Goal: Task Accomplishment & Management: Manage account settings

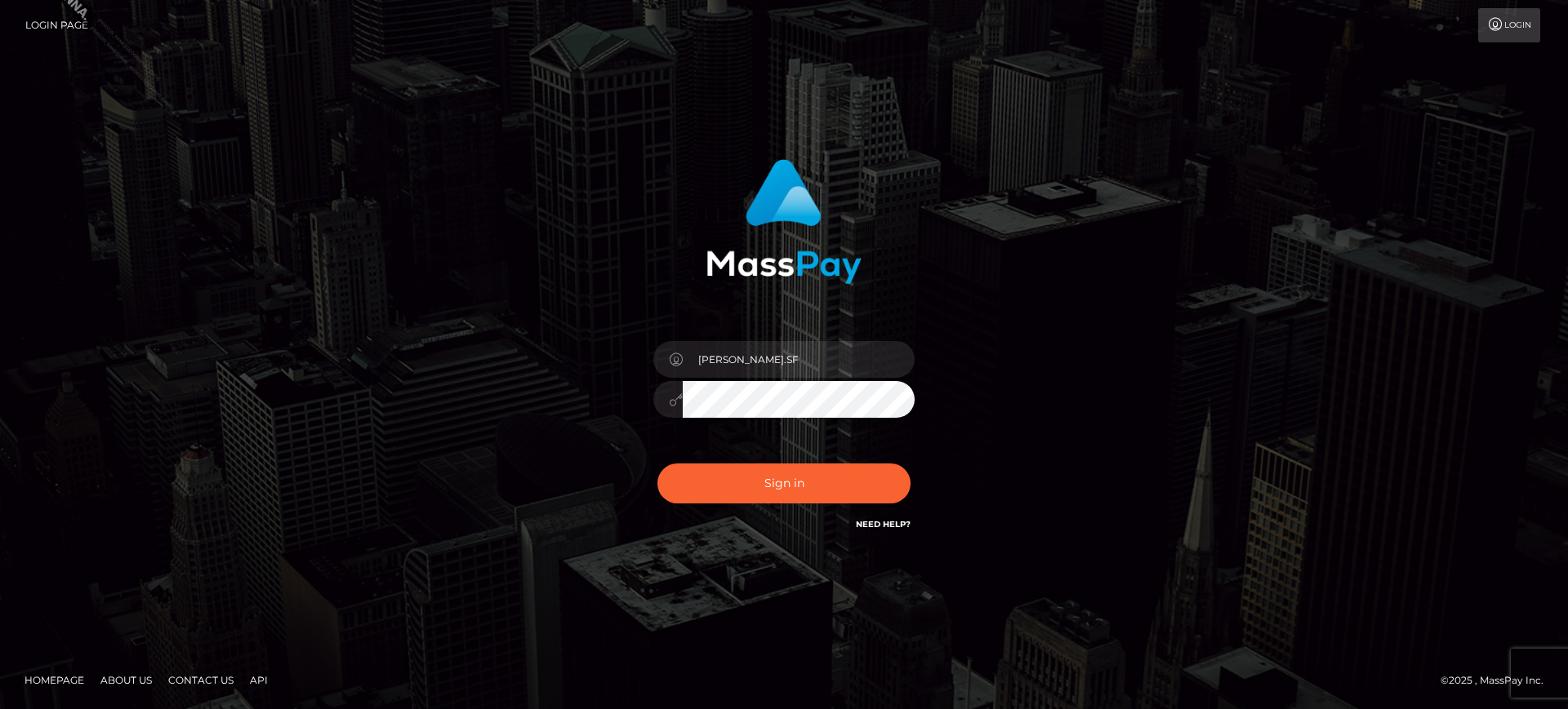
click at [795, 324] on div "marianne.SF Sign in" at bounding box center [784, 347] width 429 height 399
click at [787, 351] on input "marianne.SF" at bounding box center [798, 359] width 232 height 36
click at [823, 346] on input "marianne.ML" at bounding box center [798, 359] width 232 height 36
type input "marianne.B2S"
click at [774, 484] on button "Sign in" at bounding box center [783, 483] width 253 height 40
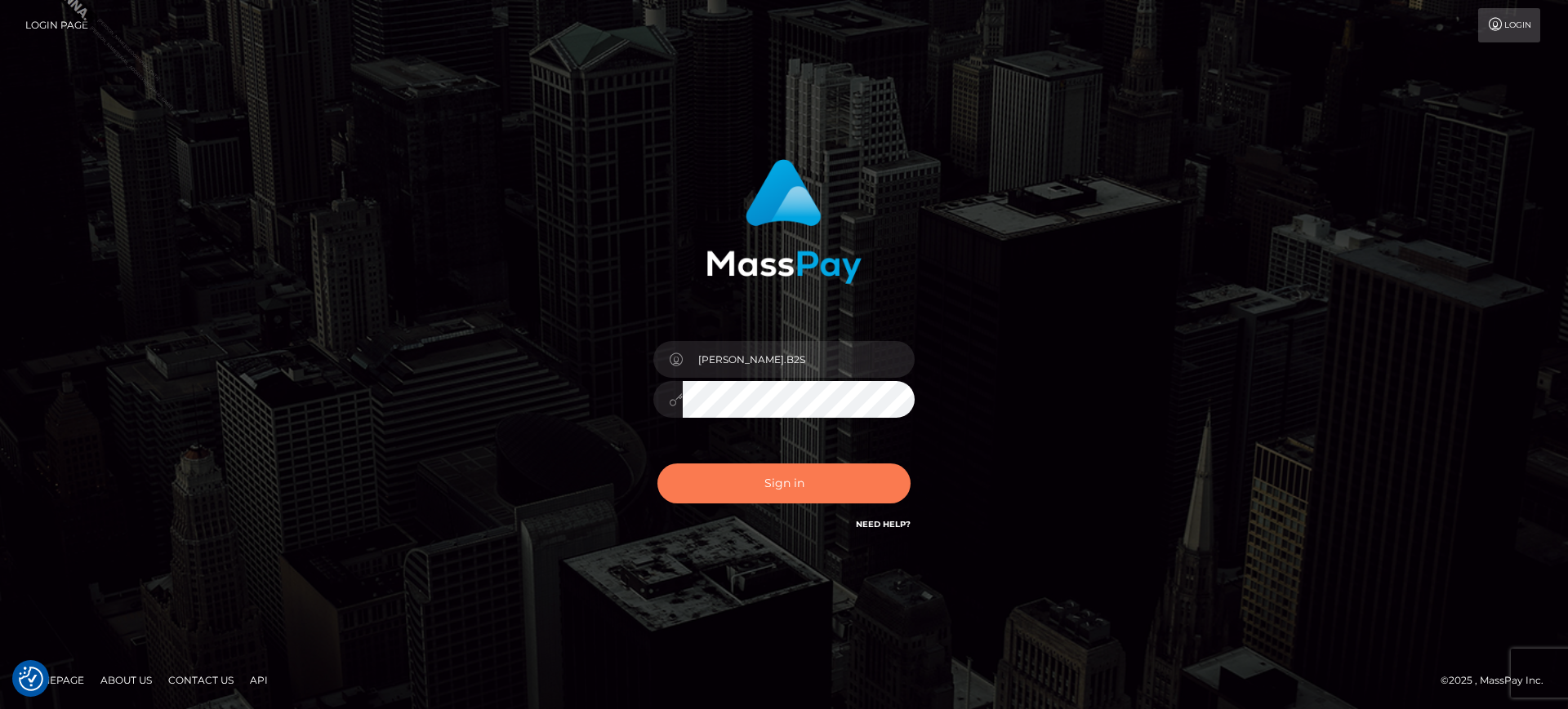
click at [759, 484] on button "Sign in" at bounding box center [783, 483] width 253 height 40
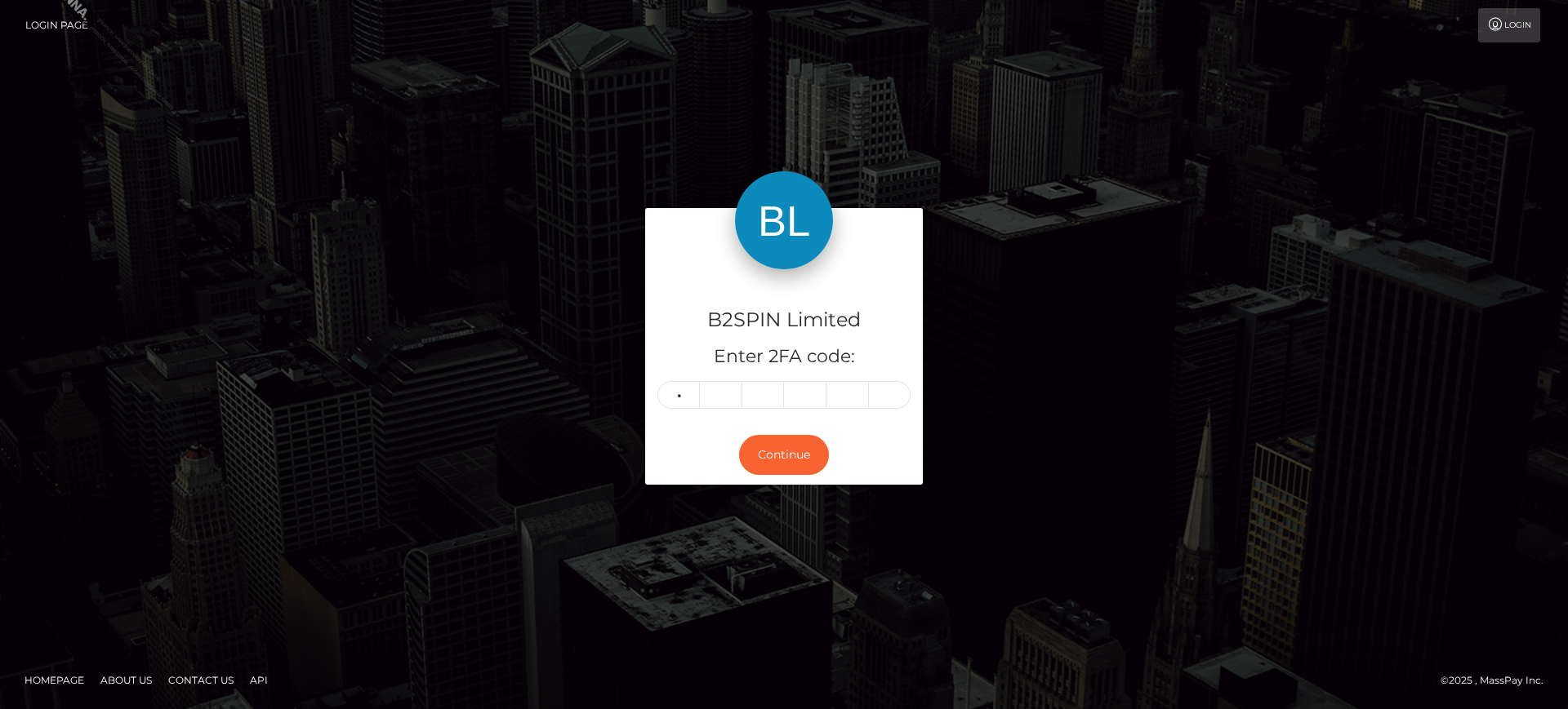
type input "7"
type input "8"
type input "4"
type input "7"
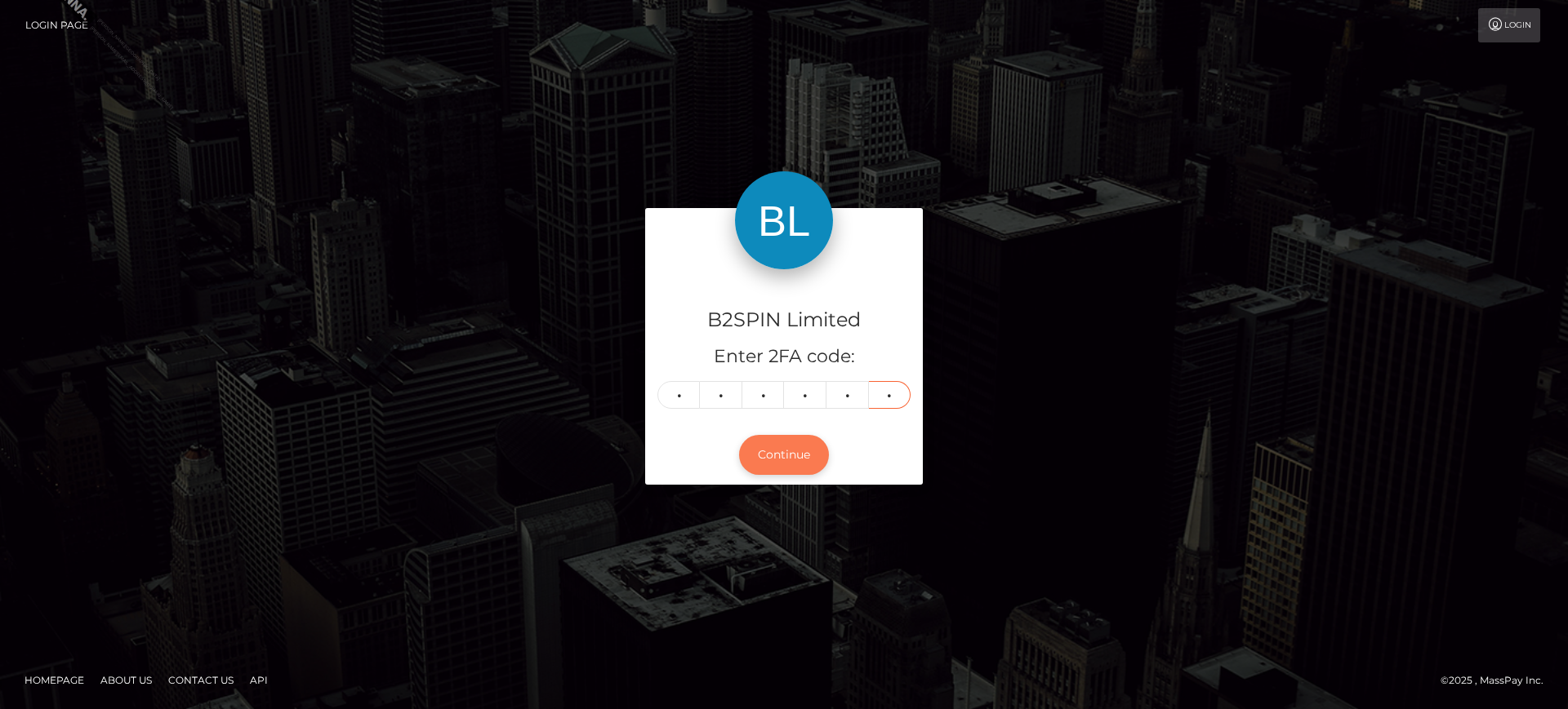
type input "0"
click at [819, 465] on button "Continue" at bounding box center [783, 454] width 90 height 40
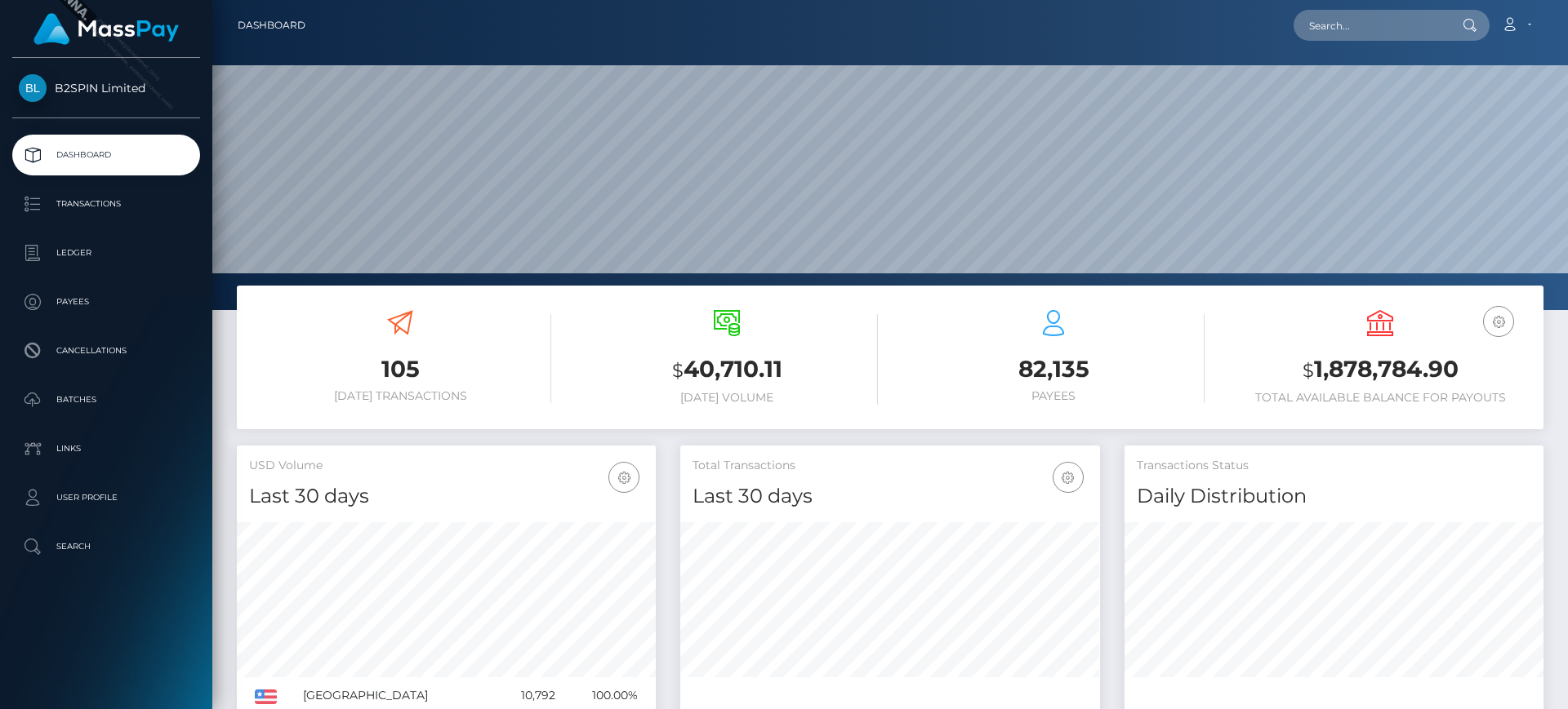
scroll to position [290, 420]
click at [140, 199] on p "Transactions" at bounding box center [106, 204] width 175 height 25
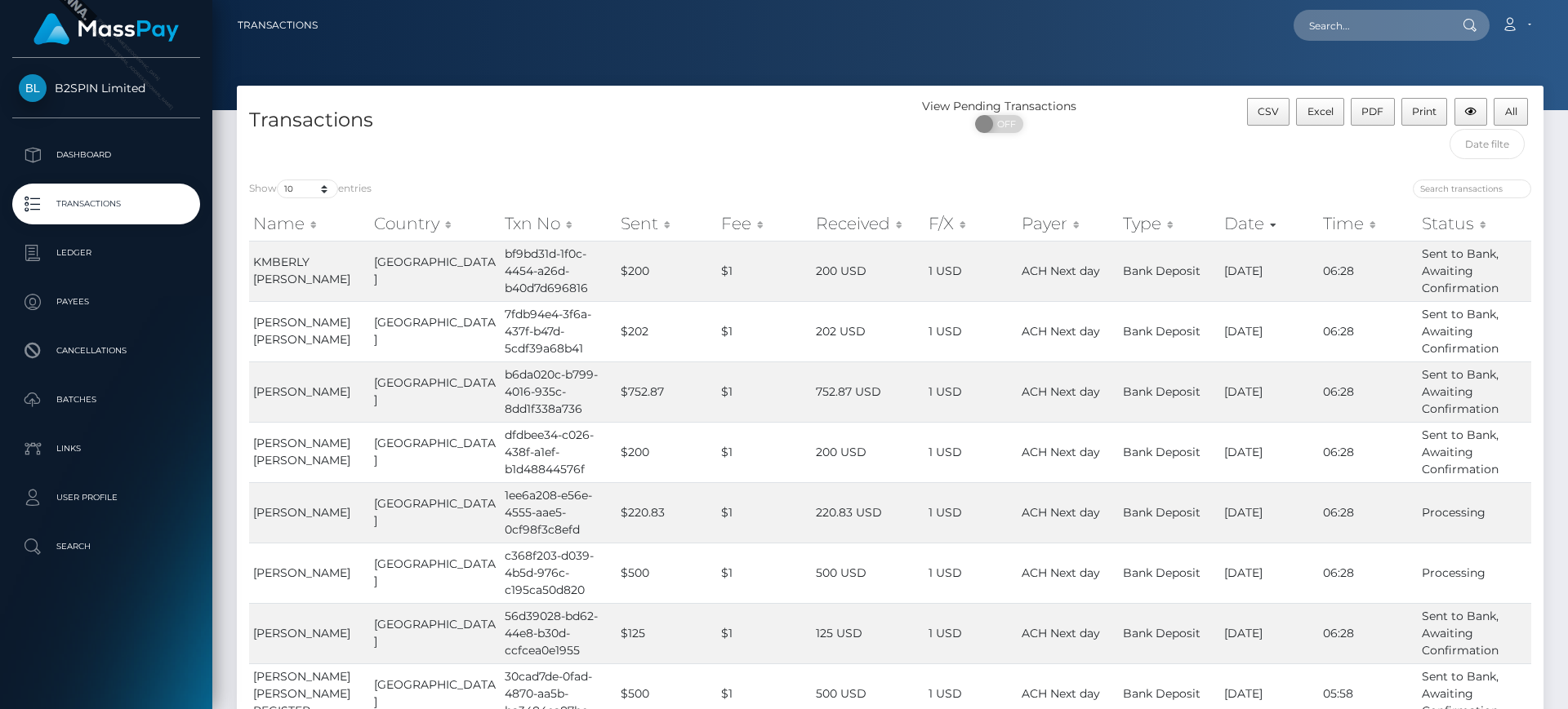
click at [748, 89] on div "Transactions View Pending Transactions ON OFF CSV Excel PDF Print All" at bounding box center [891, 127] width 1307 height 82
click at [1441, 134] on div "CSV Excel PDF Print All" at bounding box center [1381, 132] width 327 height 69
click at [1477, 153] on input "text" at bounding box center [1488, 144] width 76 height 30
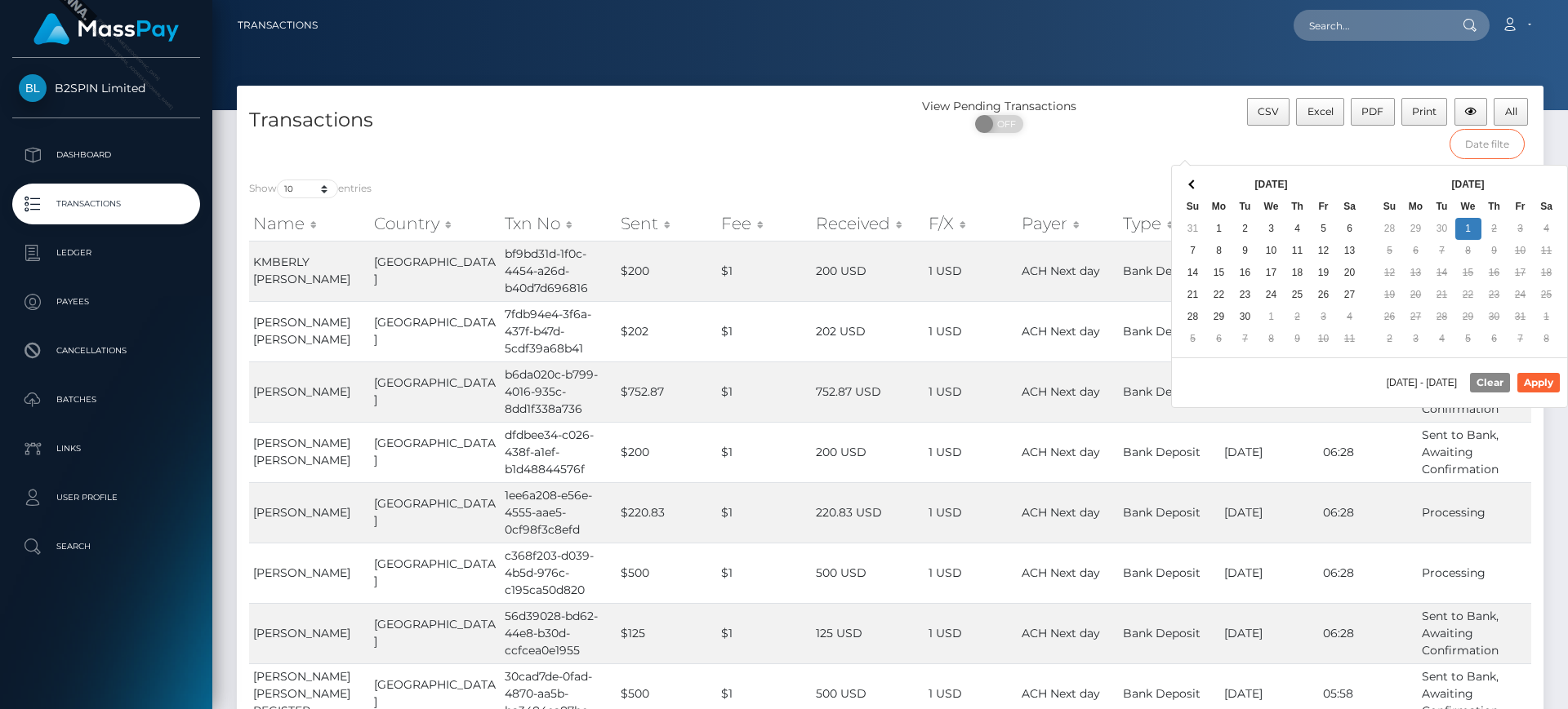
type input "01/01/2025 - 09/30/2025"
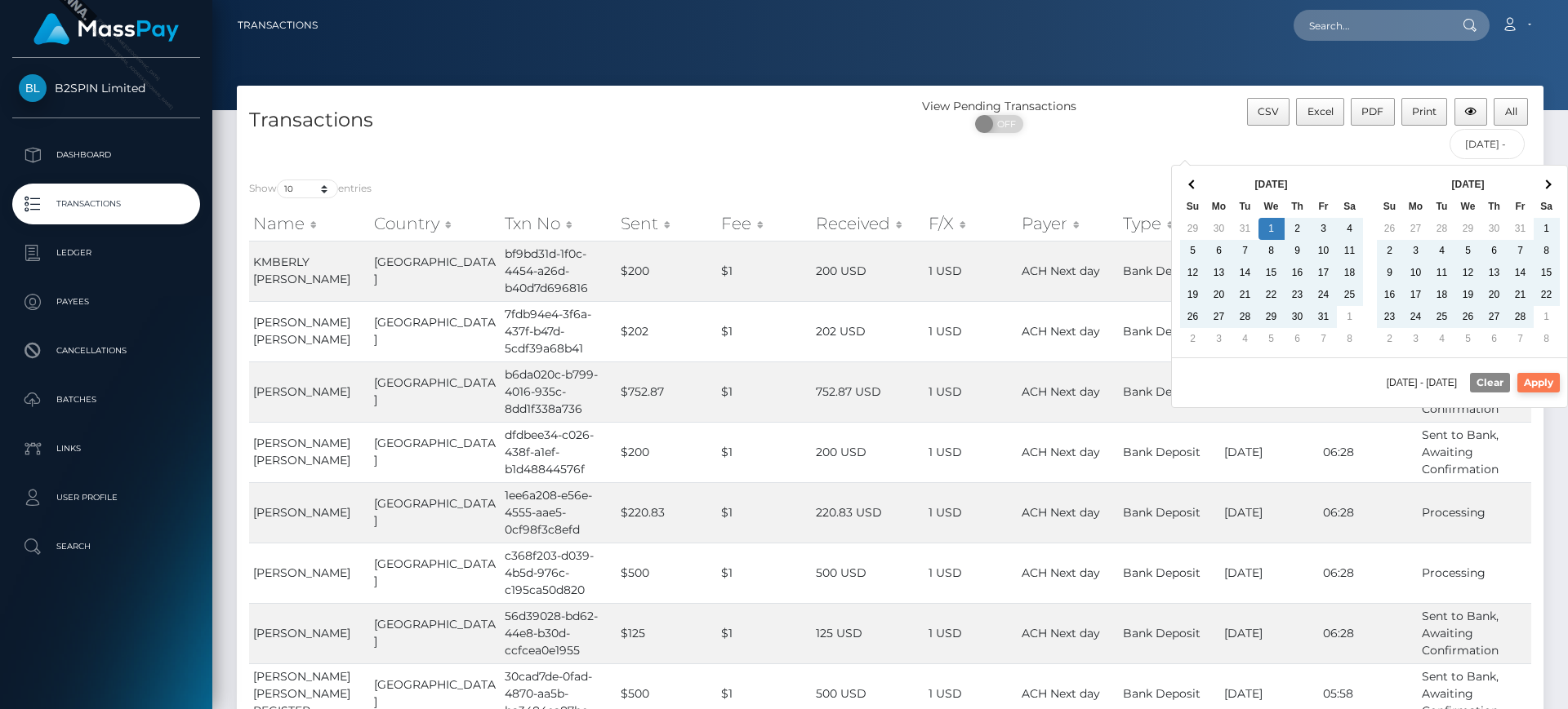
click at [1546, 379] on button "Apply" at bounding box center [1539, 382] width 43 height 20
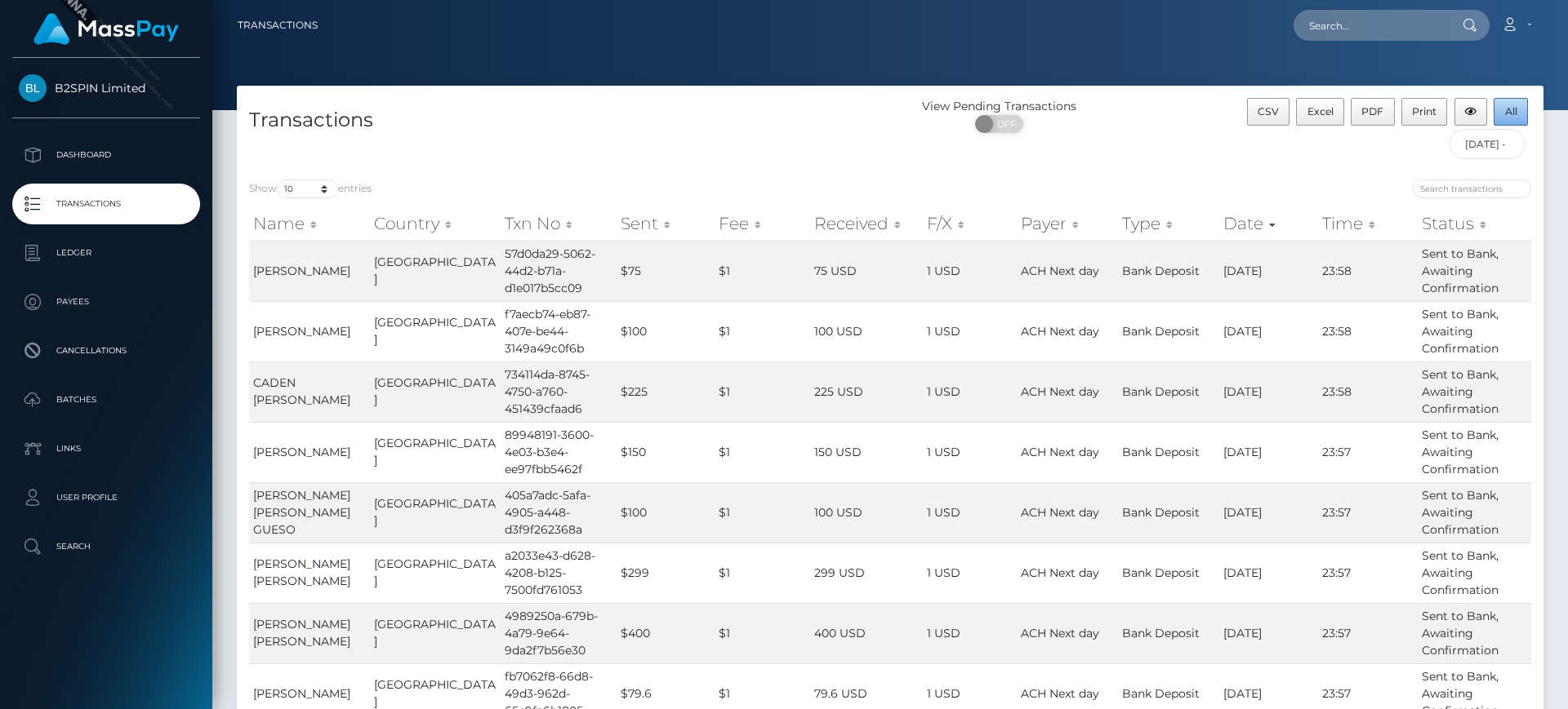
click at [1523, 115] on button "All" at bounding box center [1510, 111] width 35 height 28
click at [137, 248] on p "Ledger" at bounding box center [106, 253] width 175 height 25
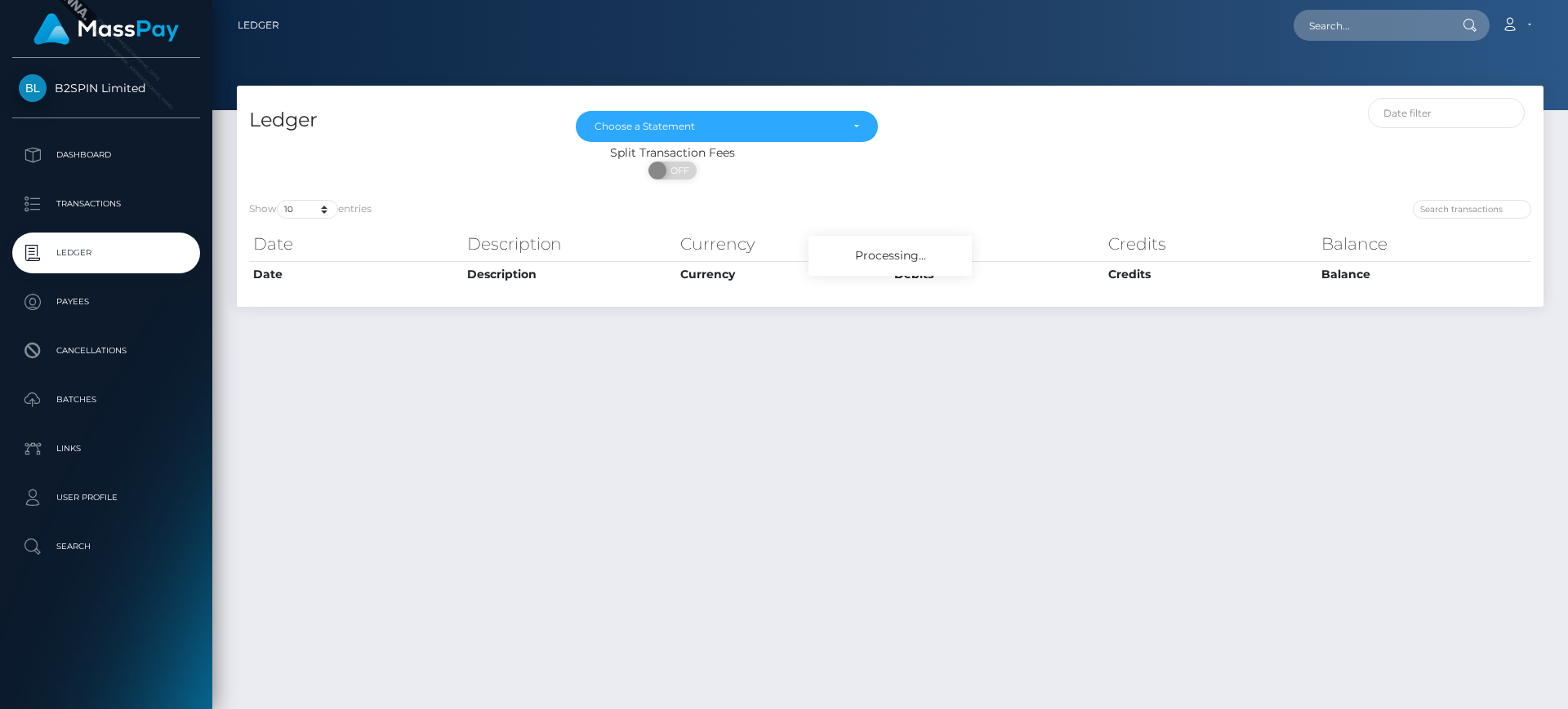
select select
click at [321, 214] on select "10 25 50 100 250" at bounding box center [307, 209] width 61 height 19
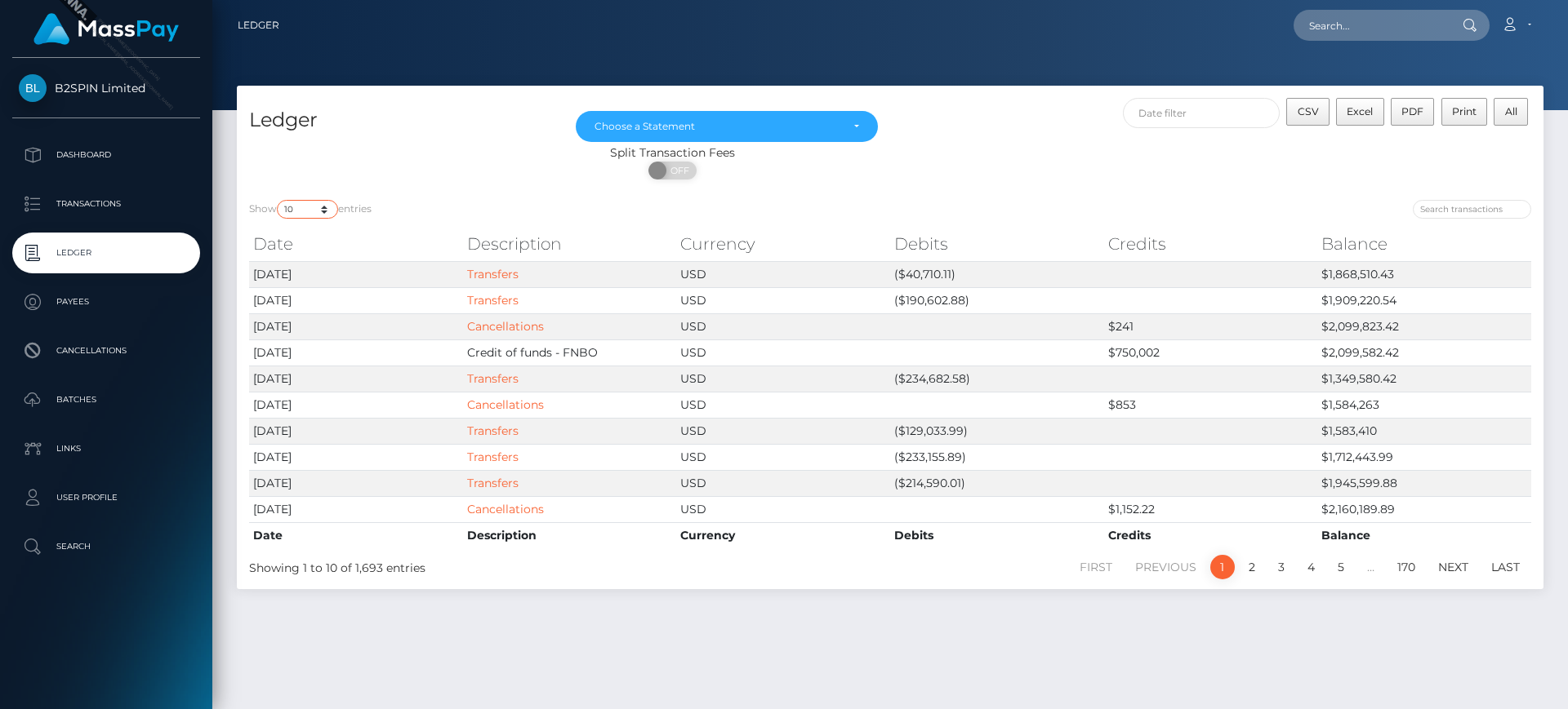
select select "50"
click at [279, 200] on select "10 25 50 100 250" at bounding box center [307, 209] width 61 height 19
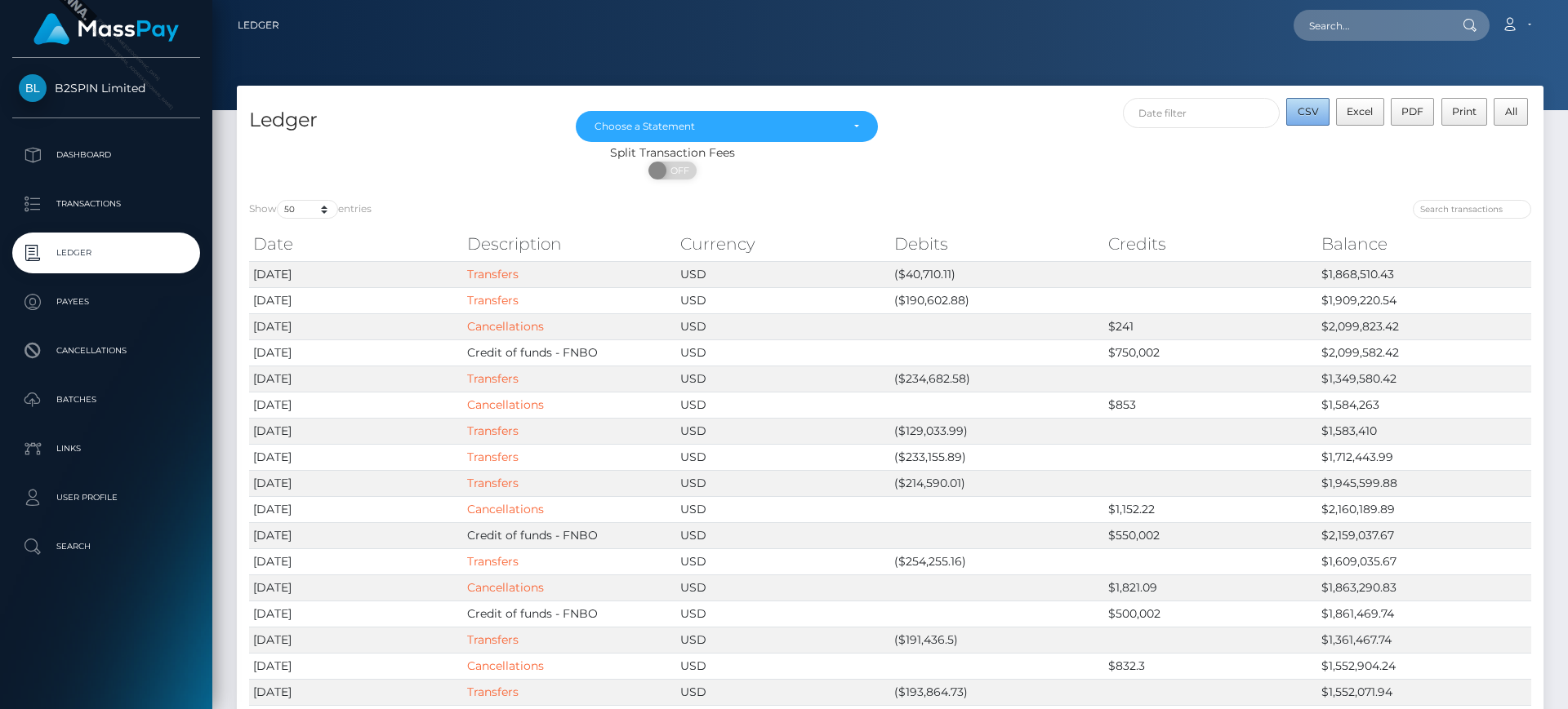
click at [1297, 110] on button "CSV" at bounding box center [1308, 111] width 44 height 28
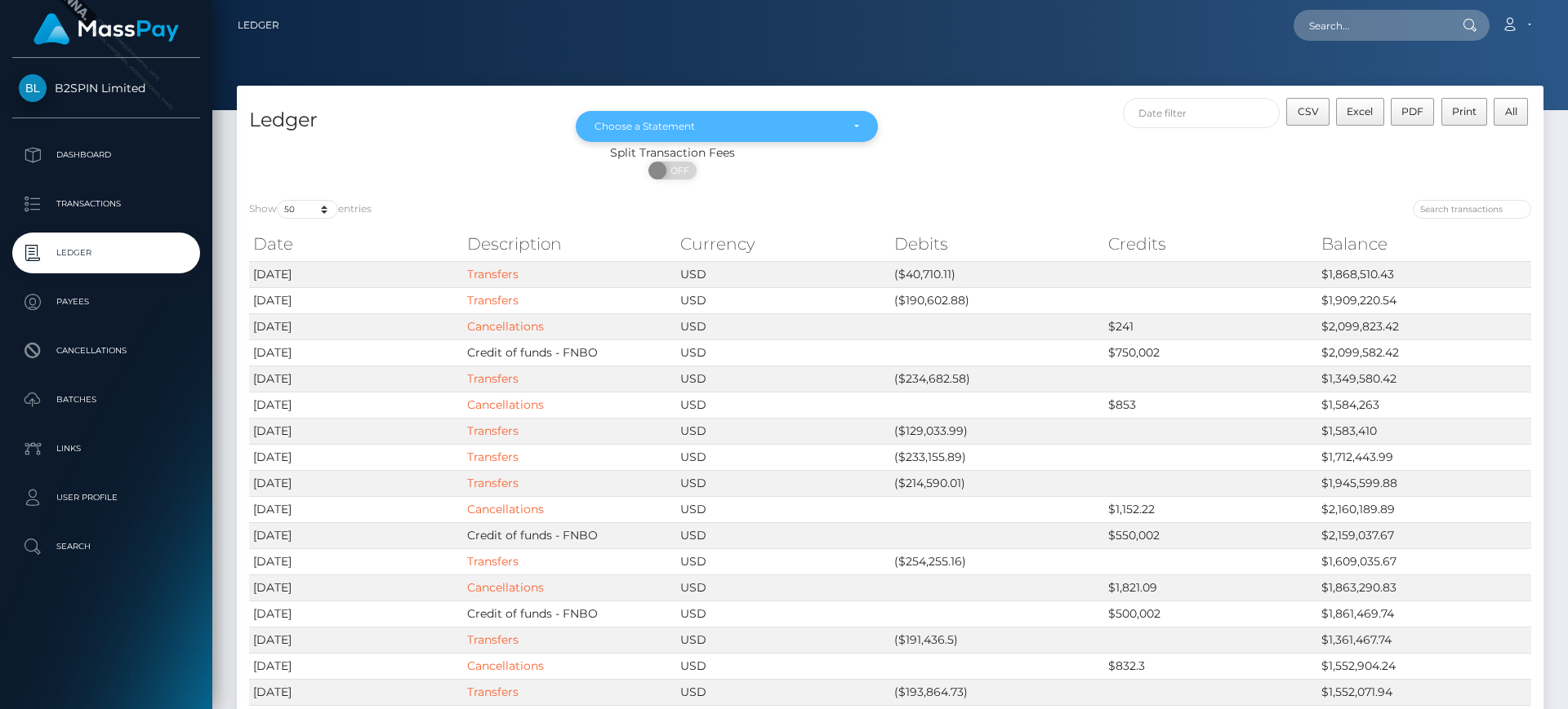
click at [825, 133] on div "Choose a Statement" at bounding box center [727, 126] width 302 height 31
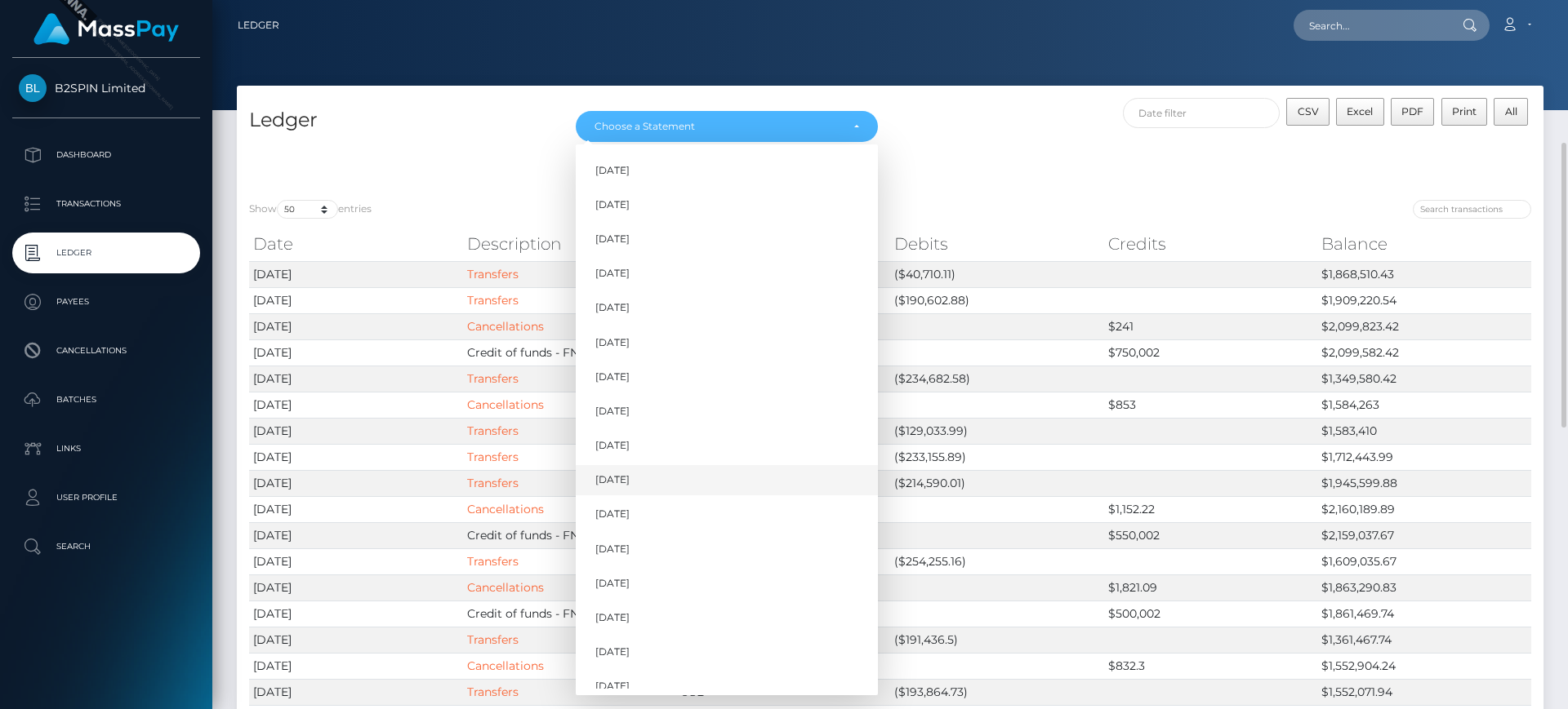
scroll to position [102, 0]
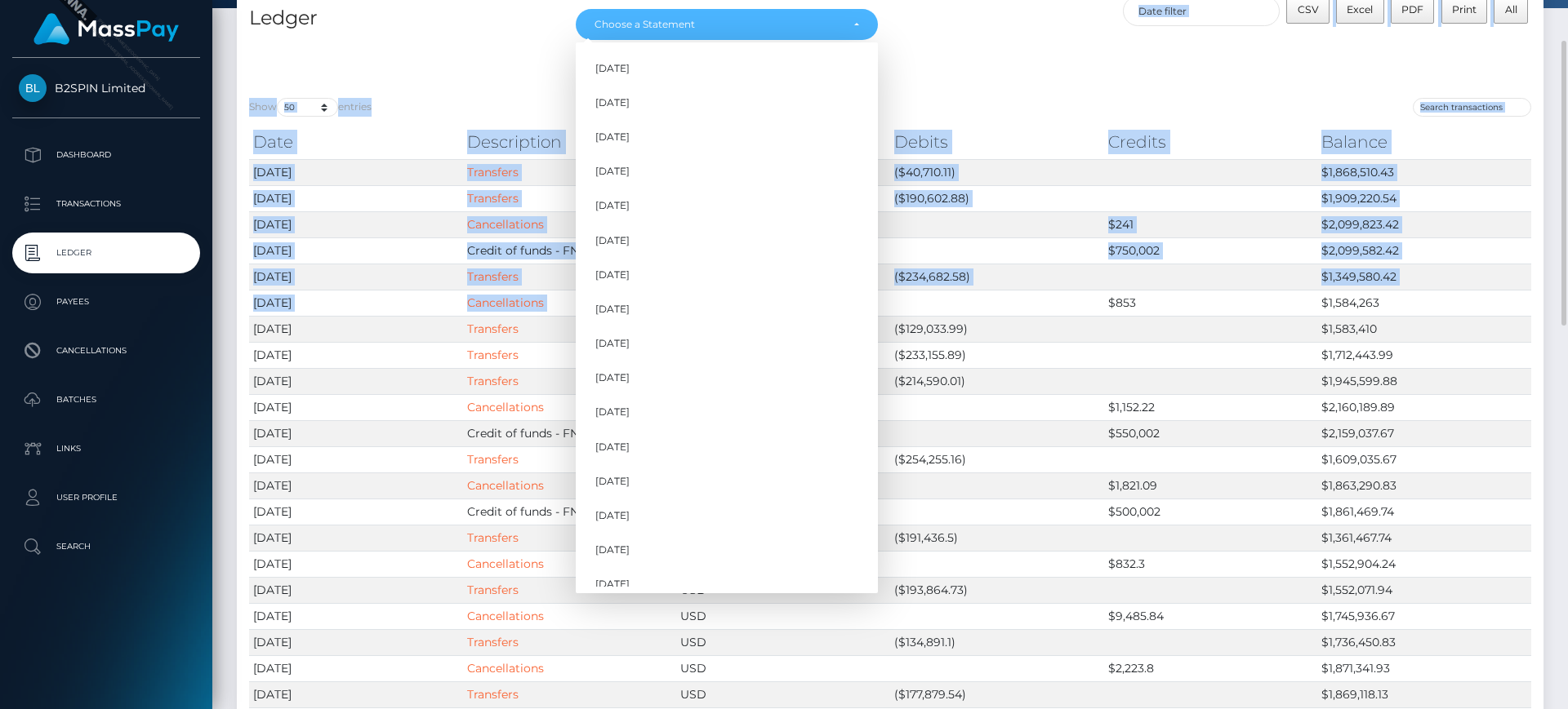
drag, startPoint x: 880, startPoint y: 292, endPoint x: 877, endPoint y: 342, distance: 50.1
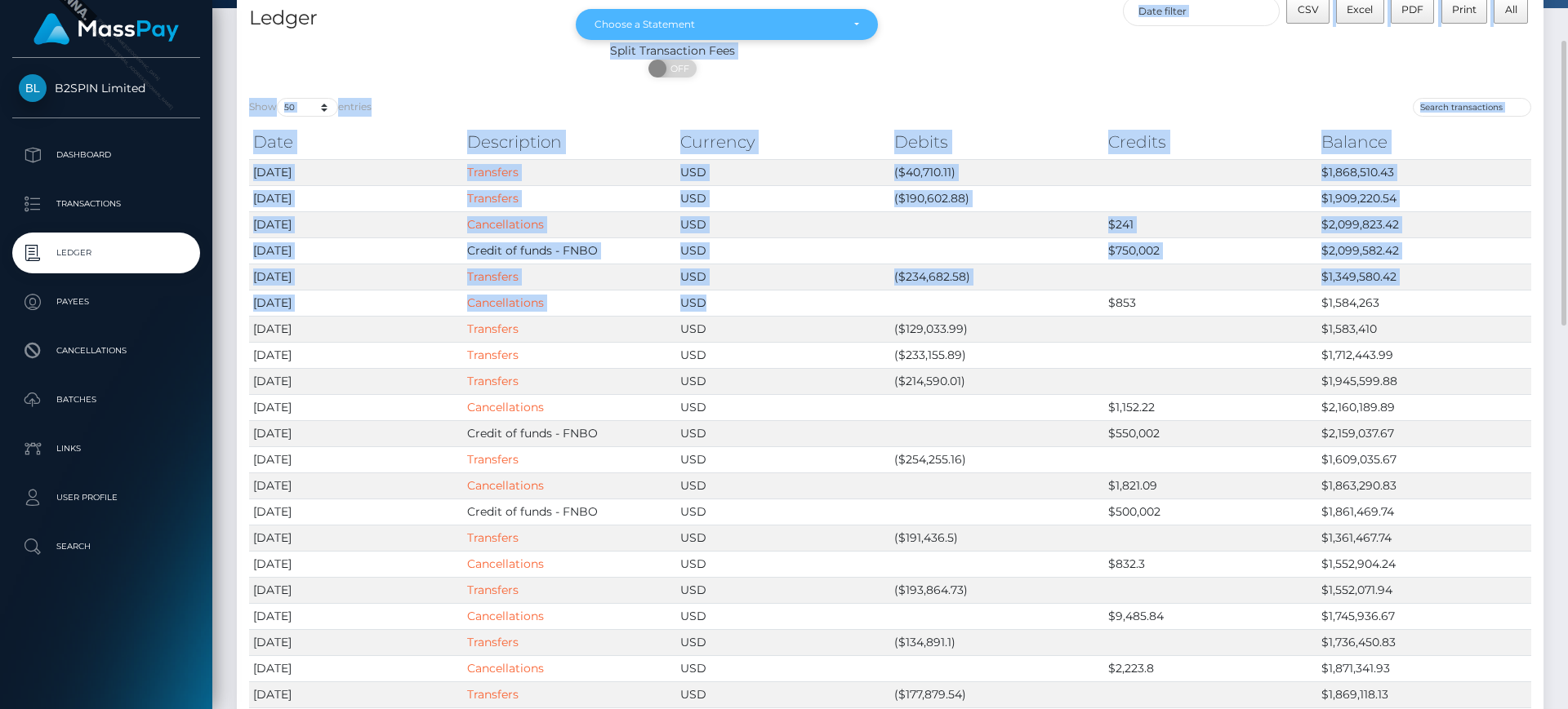
click at [852, 36] on div "Choose a Statement" at bounding box center [727, 24] width 302 height 31
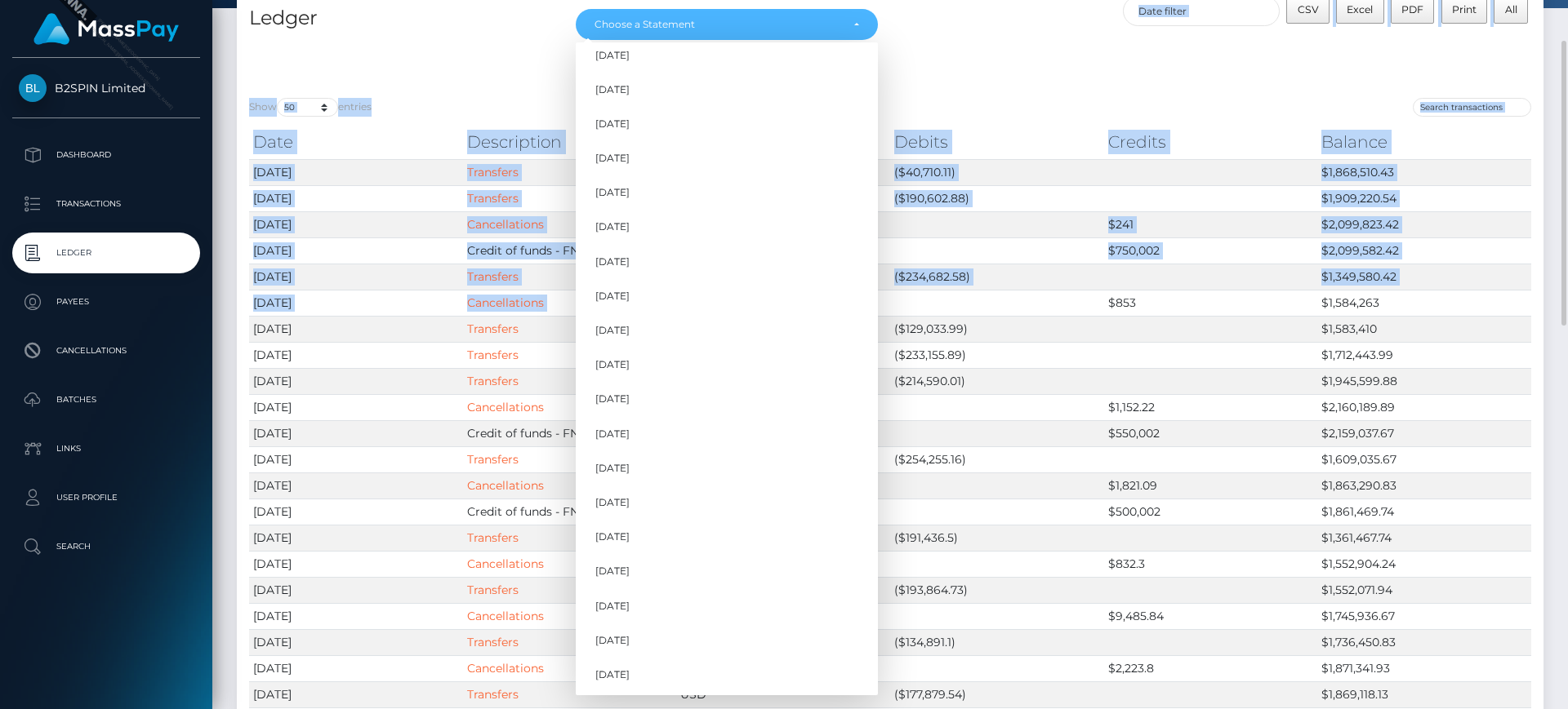
scroll to position [428, 0]
click at [644, 630] on link "Sep 2025" at bounding box center [727, 640] width 302 height 30
select select "Sep 2025"
